Goal: Check status: Check status

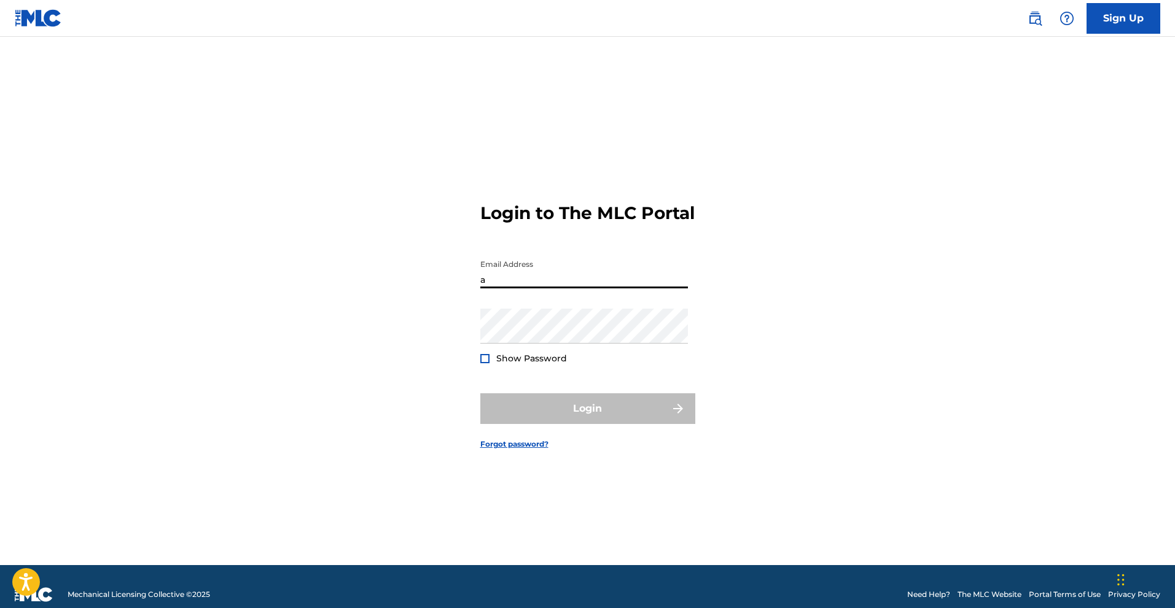
type input "[EMAIL_ADDRESS][DOMAIN_NAME]"
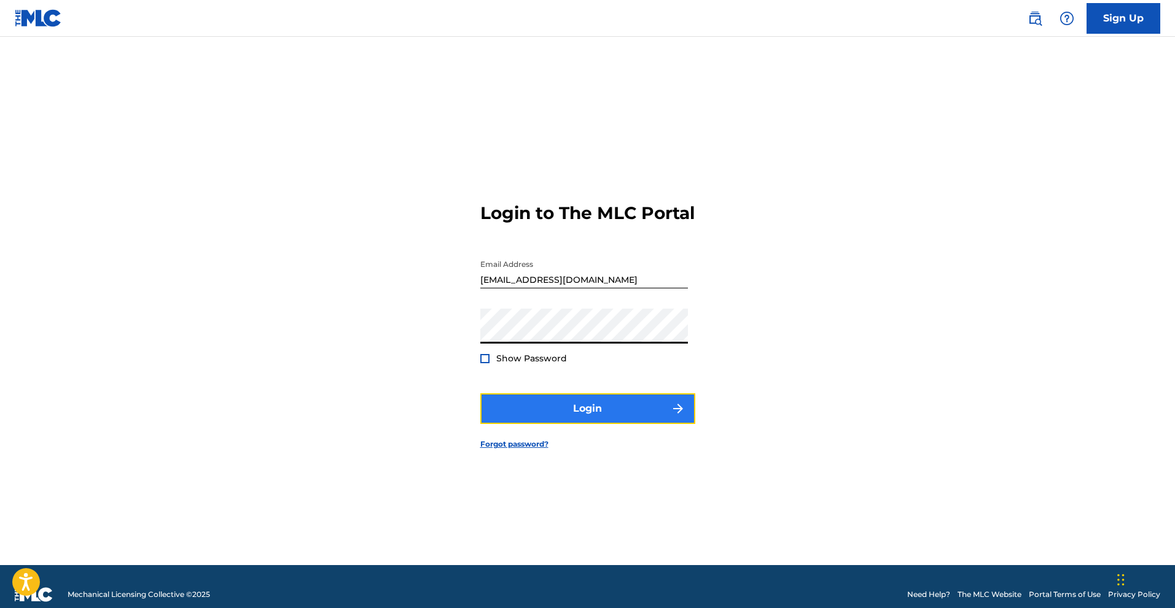
click at [602, 421] on button "Login" at bounding box center [587, 409] width 215 height 31
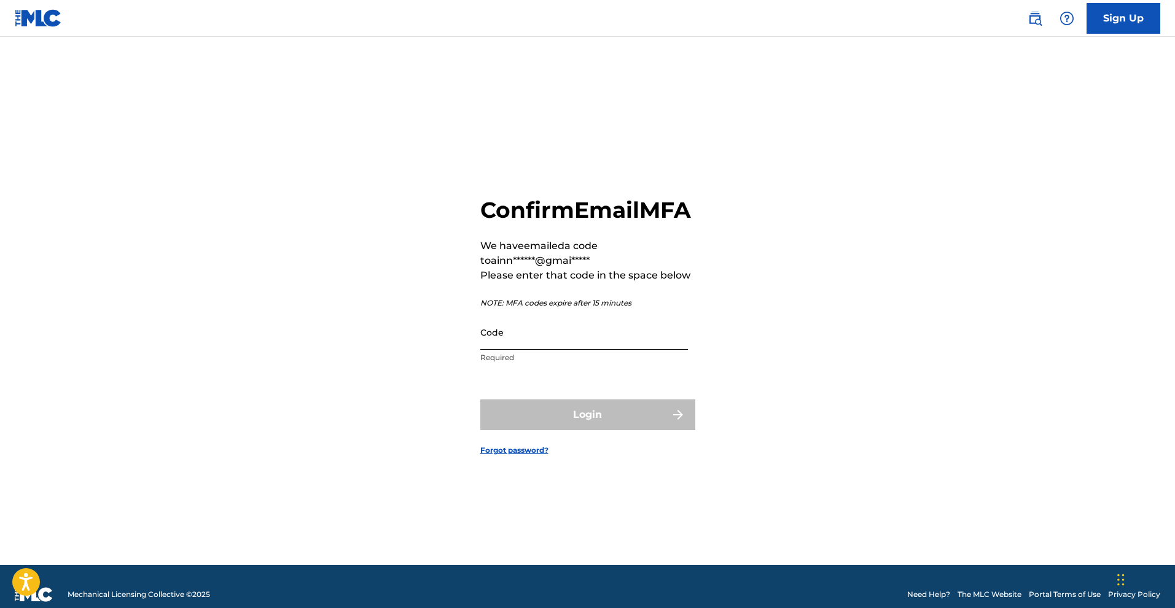
click at [512, 350] on input "Code" at bounding box center [584, 332] width 208 height 35
paste input "919172"
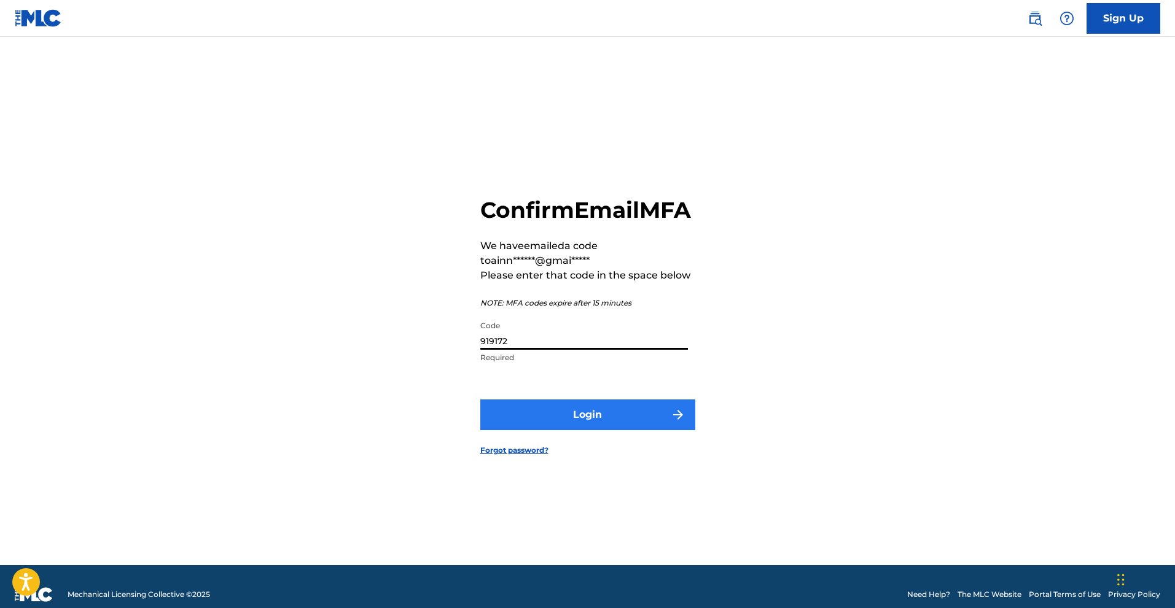
type input "919172"
click at [598, 430] on button "Login" at bounding box center [587, 415] width 215 height 31
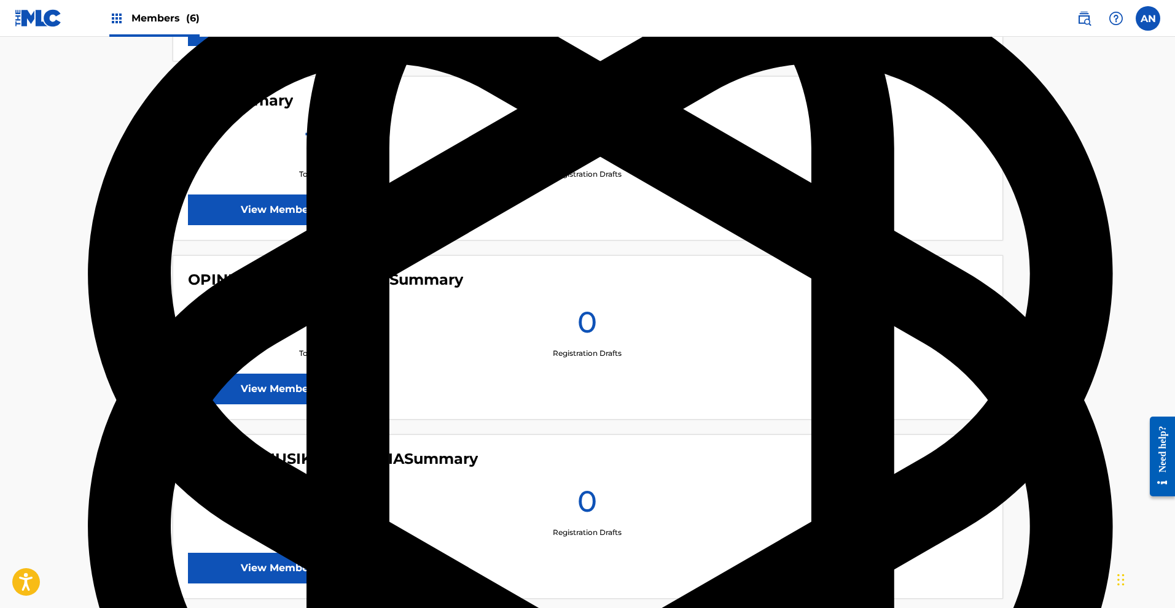
scroll to position [895, 0]
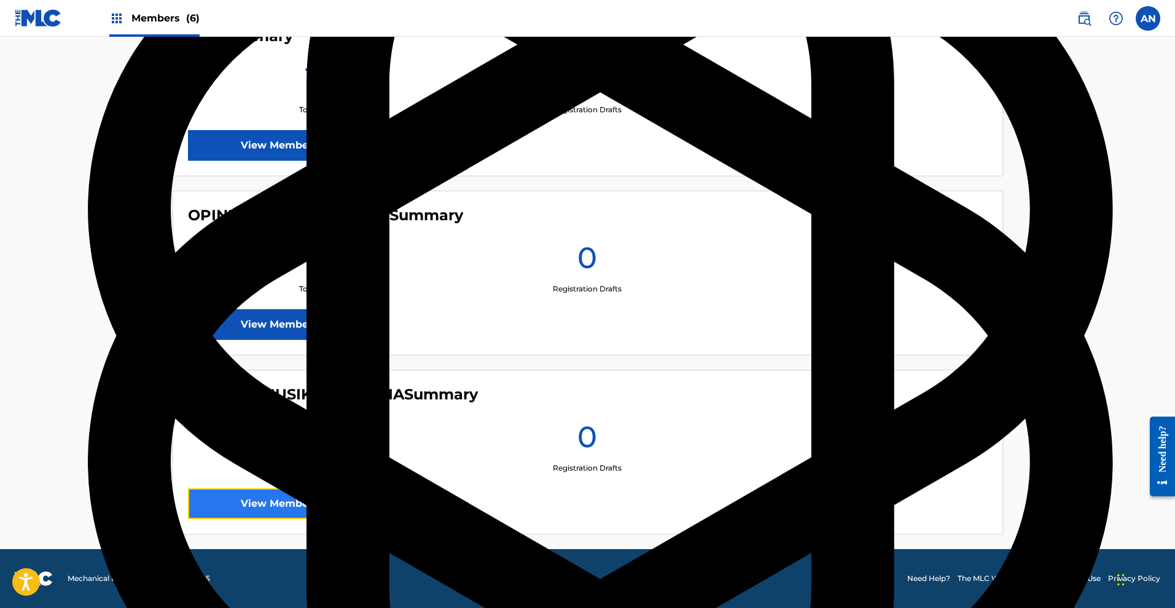
click at [289, 512] on link "View Member" at bounding box center [277, 504] width 178 height 31
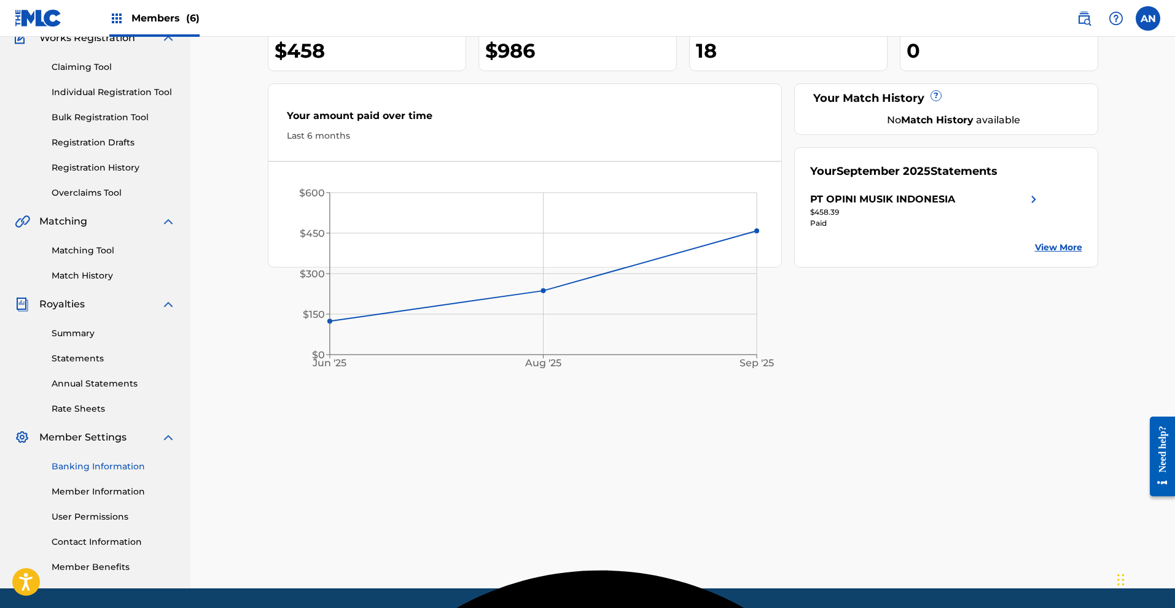
scroll to position [153, 0]
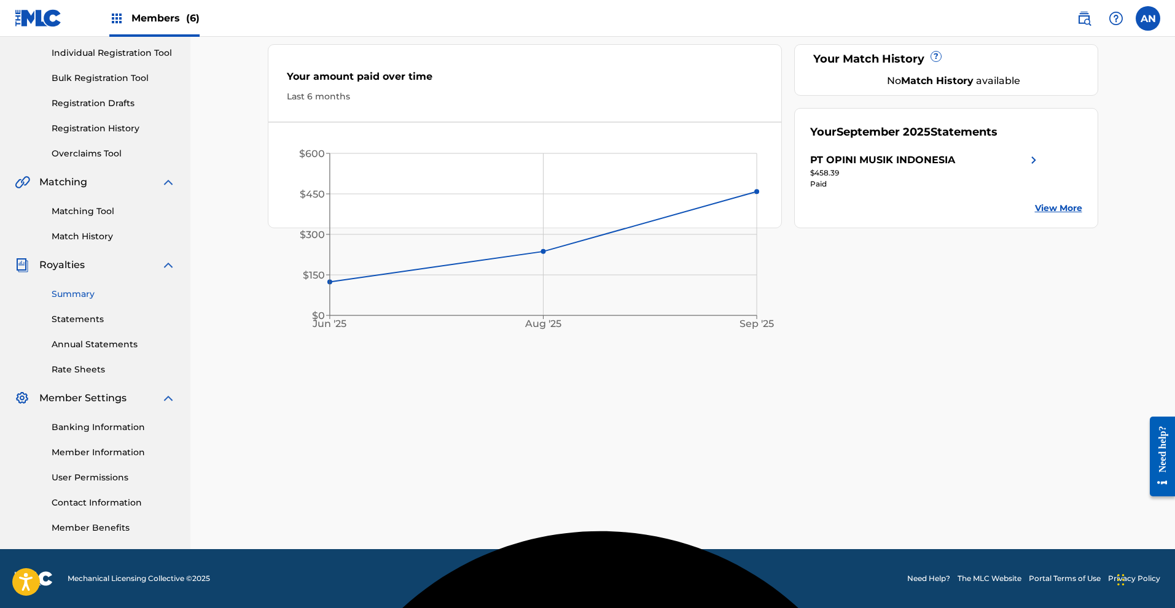
click at [87, 297] on link "Summary" at bounding box center [114, 294] width 124 height 13
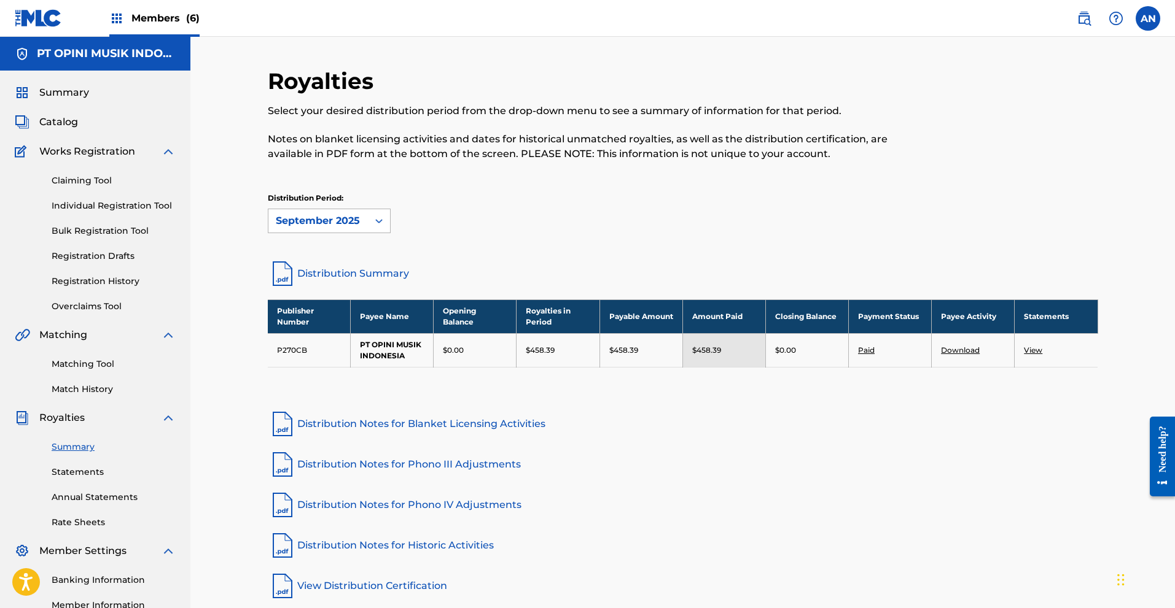
click at [365, 225] on div "September 2025" at bounding box center [317, 220] width 99 height 23
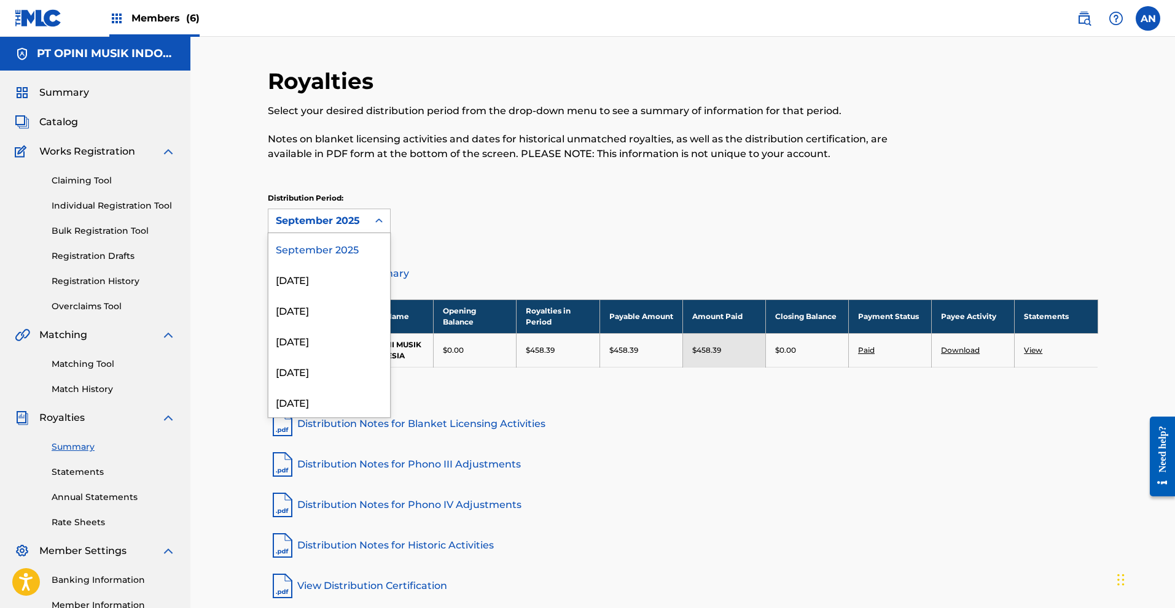
click at [520, 233] on div "Distribution Period: 54 results available. Use Up and Down to choose options, p…" at bounding box center [683, 213] width 830 height 41
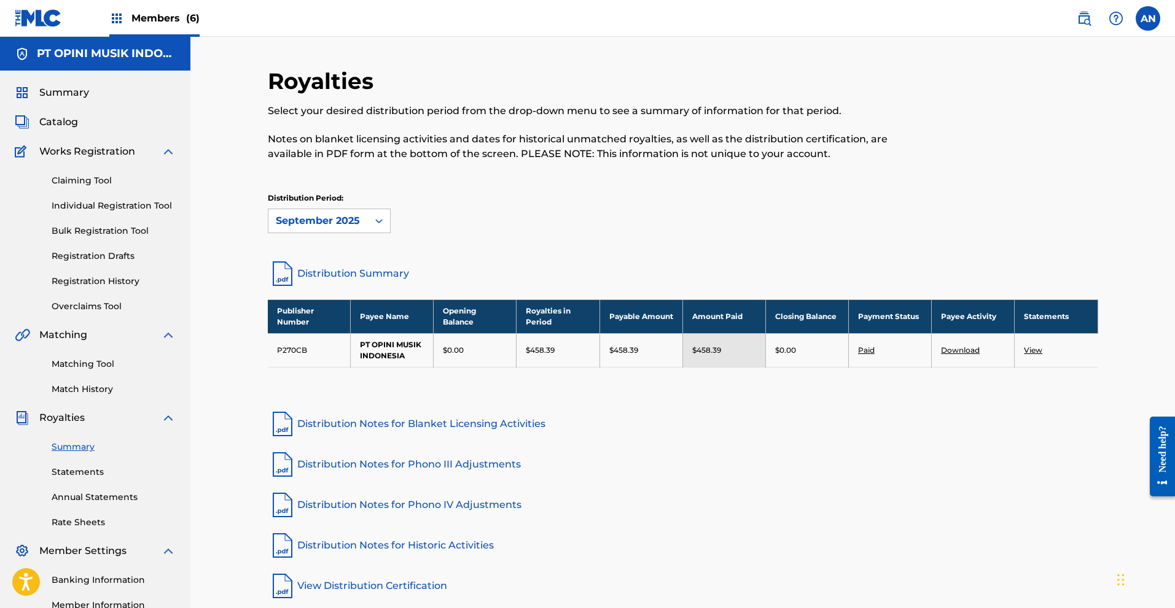
click at [1028, 351] on link "View" at bounding box center [1033, 350] width 18 height 9
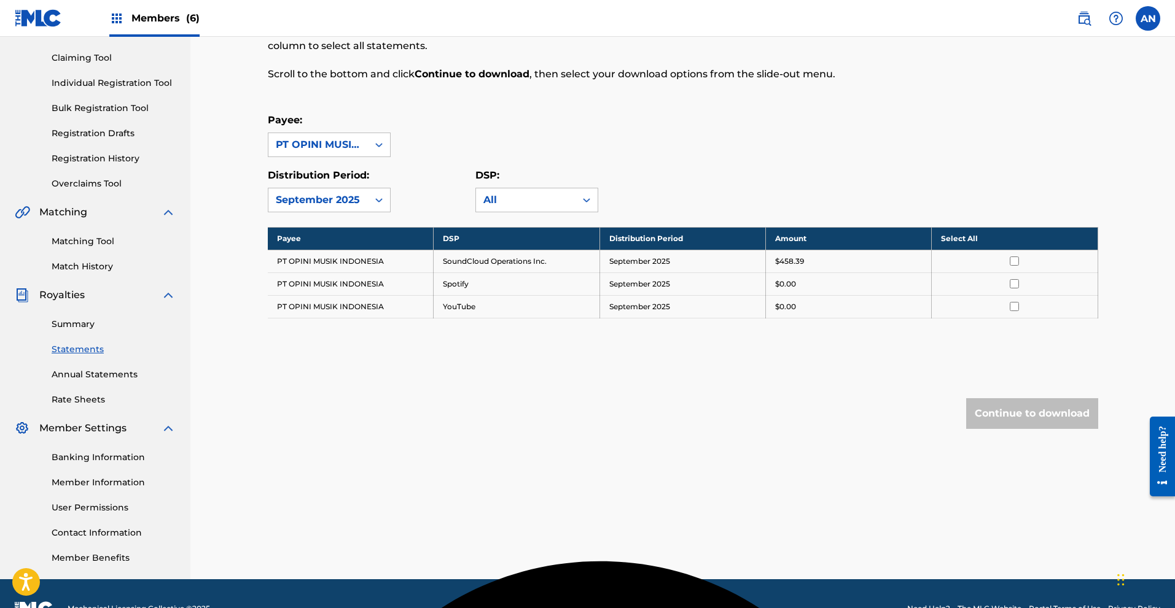
scroll to position [61, 0]
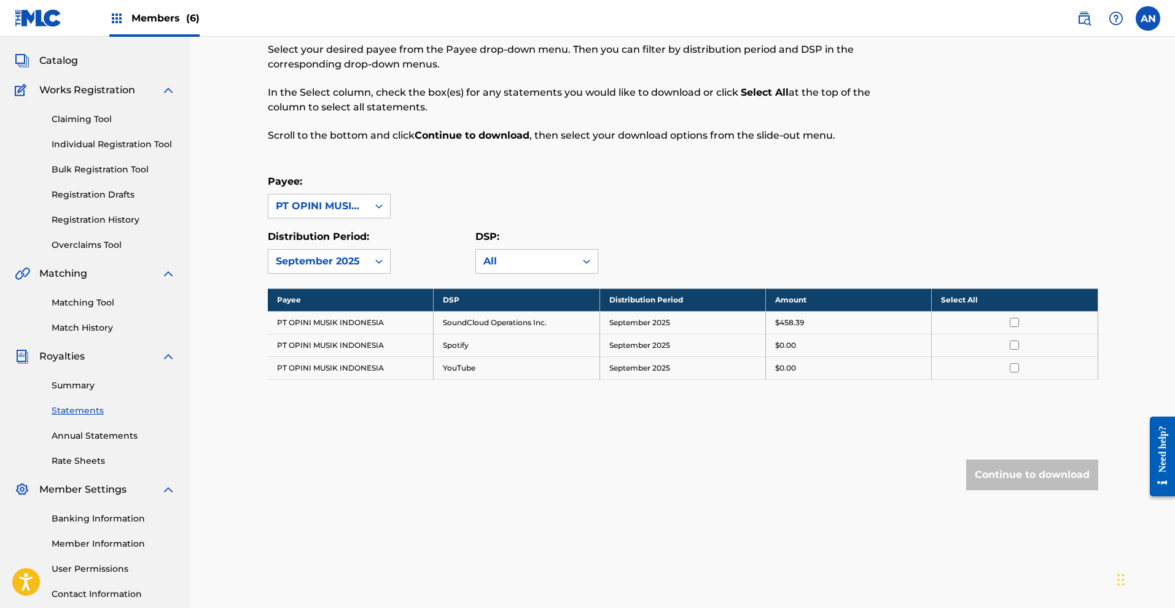
click at [96, 443] on div "Summary Statements Annual Statements Rate Sheets" at bounding box center [95, 416] width 161 height 104
click at [107, 442] on link "Annual Statements" at bounding box center [114, 436] width 124 height 13
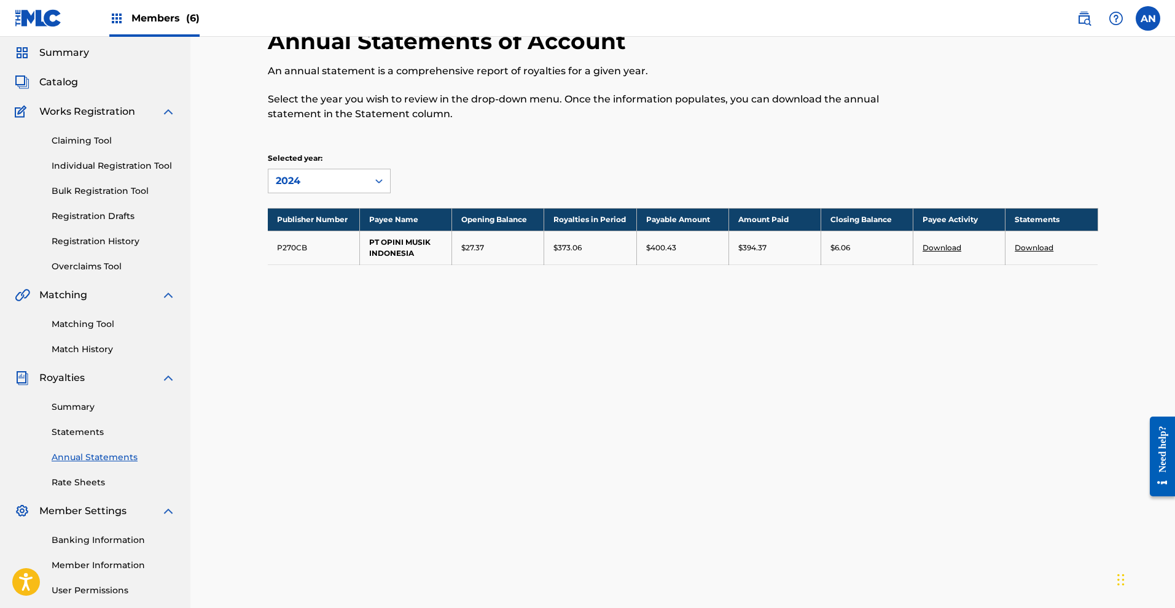
scroll to position [61, 0]
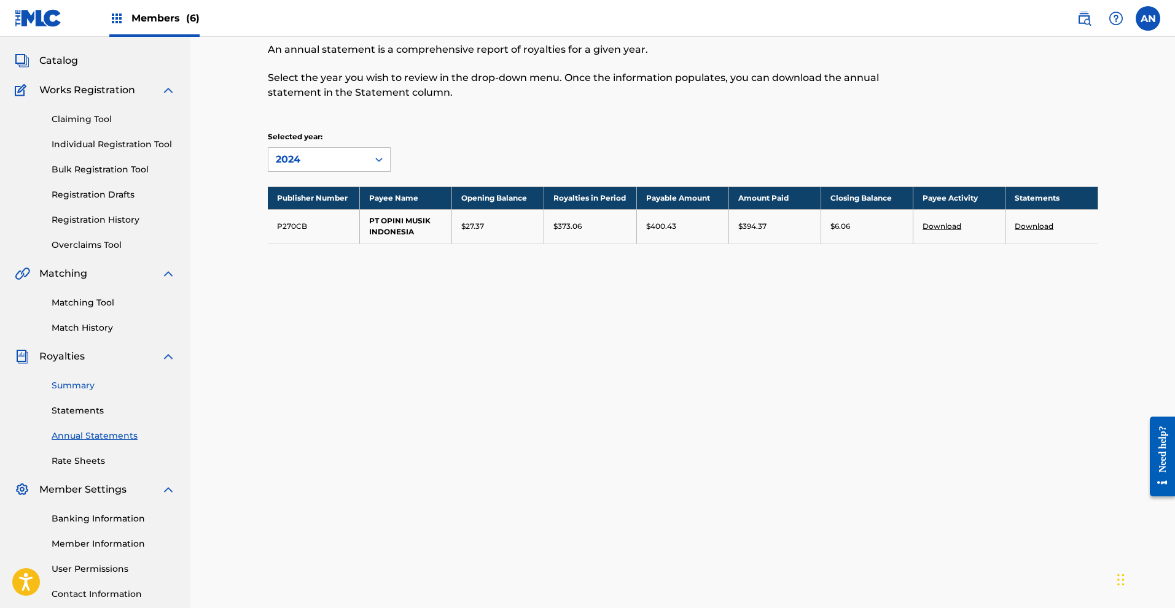
click at [84, 389] on link "Summary" at bounding box center [114, 385] width 124 height 13
